Goal: Browse casually

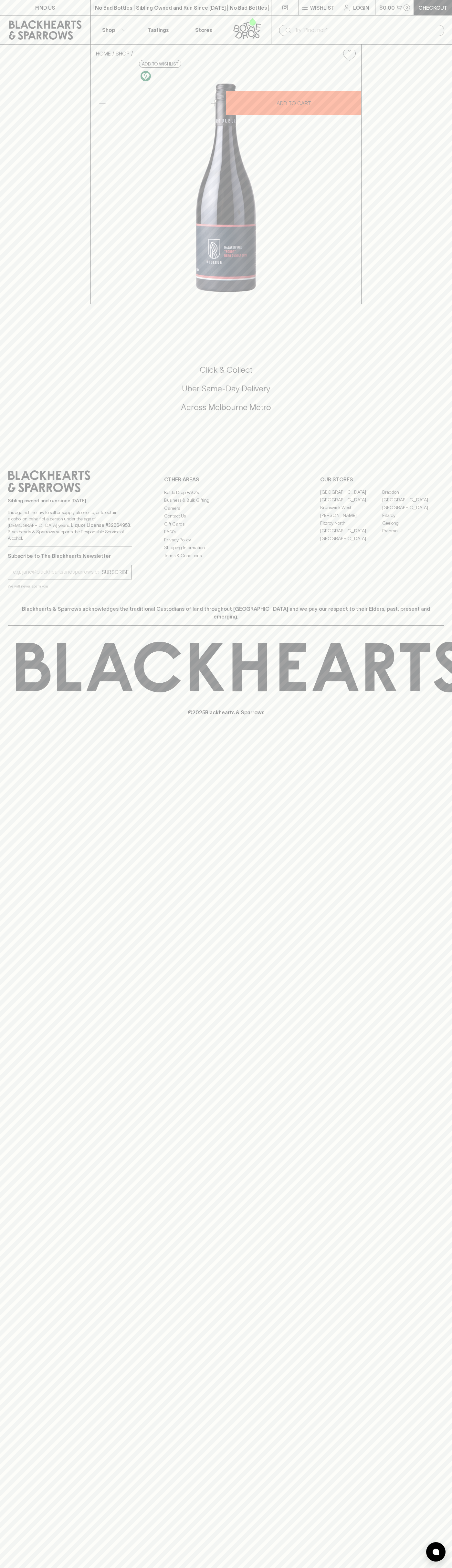
click at [444, 1353] on div "FIND US | No Bad Bottles | Sibling Owned and Run Since [DATE] | No Bad Bottles …" at bounding box center [226, 784] width 452 height 1568
click at [143, 1567] on html "FIND US | No Bad Bottles | Sibling Owned and Run Since [DATE] | No Bad Bottles …" at bounding box center [226, 784] width 452 height 1568
click at [15, 447] on div "Click & Collect Uber Same-Day Delivery Across [GEOGRAPHIC_DATA] Metro" at bounding box center [226, 393] width 436 height 108
